Goal: Task Accomplishment & Management: Complete application form

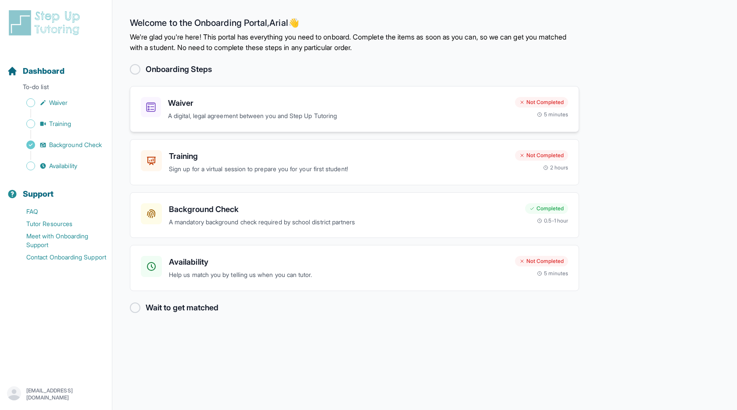
click at [298, 99] on h3 "Waiver" at bounding box center [338, 103] width 340 height 12
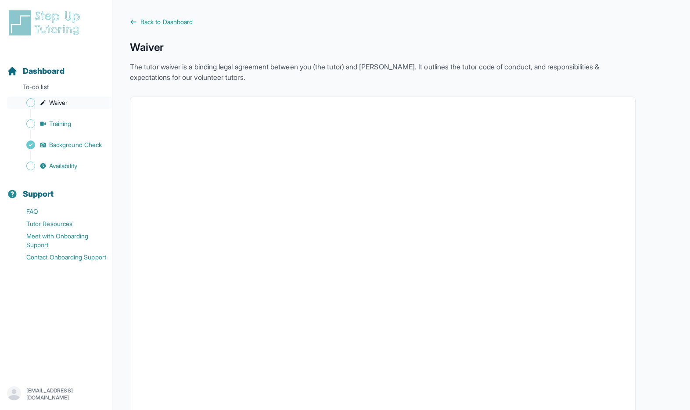
click at [75, 103] on link "Waiver" at bounding box center [59, 103] width 105 height 12
click at [43, 87] on p "To-do list" at bounding box center [56, 89] width 105 height 12
click at [43, 65] on span "Dashboard" at bounding box center [44, 71] width 42 height 12
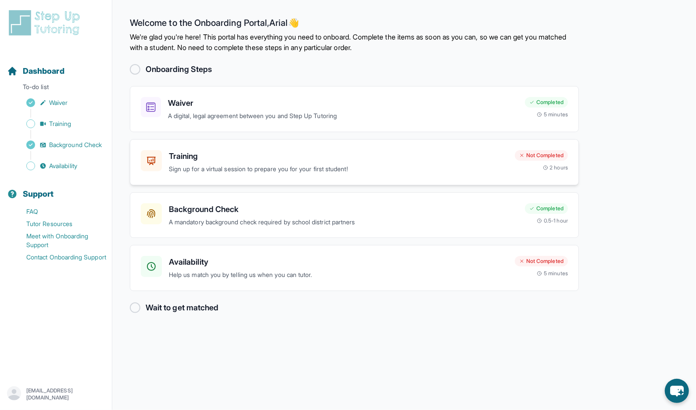
click at [311, 147] on div "Training Sign up for a virtual session to prepare you for your first student! N…" at bounding box center [354, 162] width 449 height 46
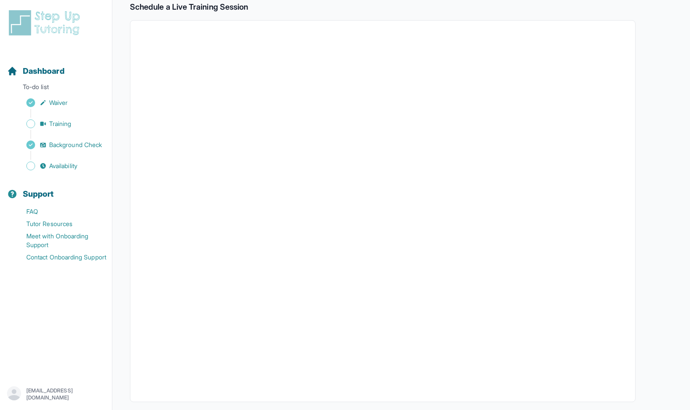
scroll to position [169, 0]
click at [75, 169] on span "Availability" at bounding box center [63, 166] width 28 height 9
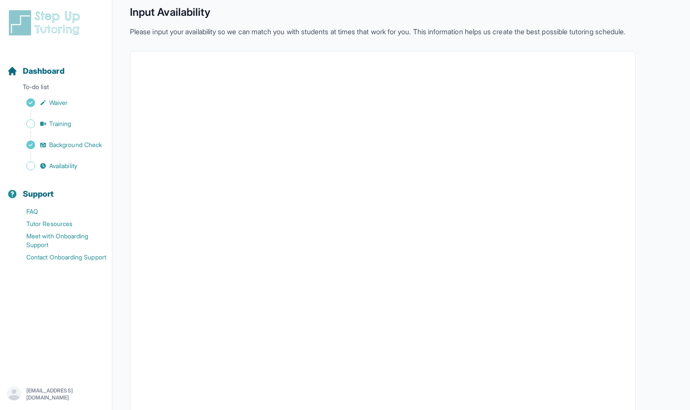
scroll to position [100, 0]
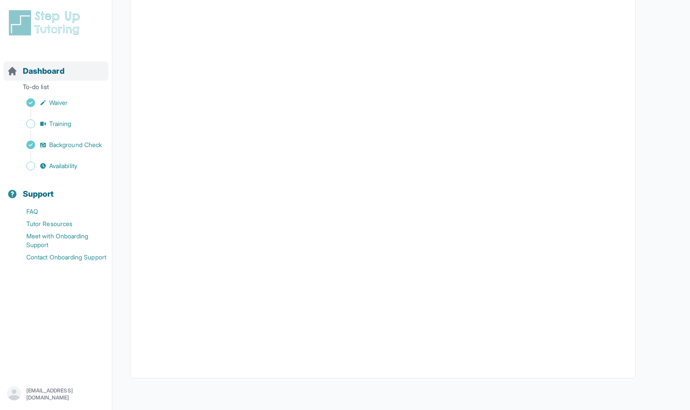
click at [39, 75] on span "Dashboard" at bounding box center [44, 71] width 42 height 12
